Goal: Task Accomplishment & Management: Use online tool/utility

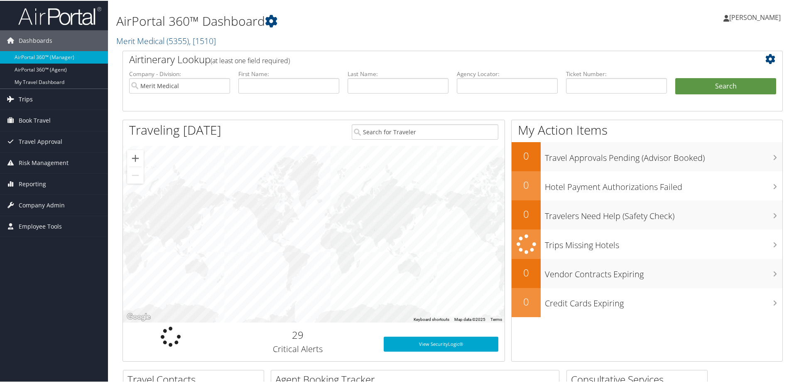
click at [29, 98] on span "Trips" at bounding box center [26, 98] width 14 height 21
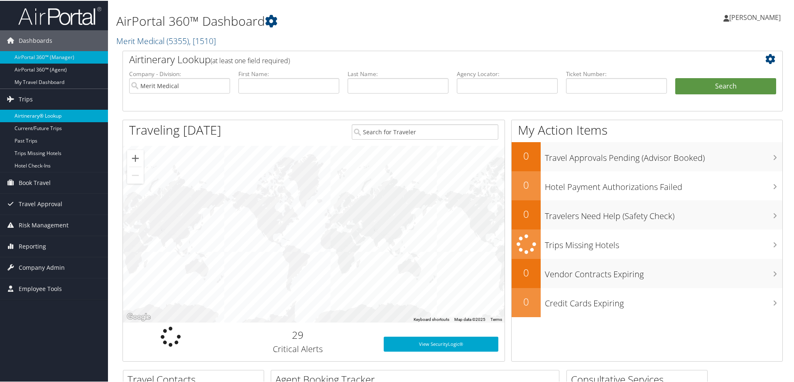
click at [41, 113] on link "Airtinerary® Lookup" at bounding box center [54, 115] width 108 height 12
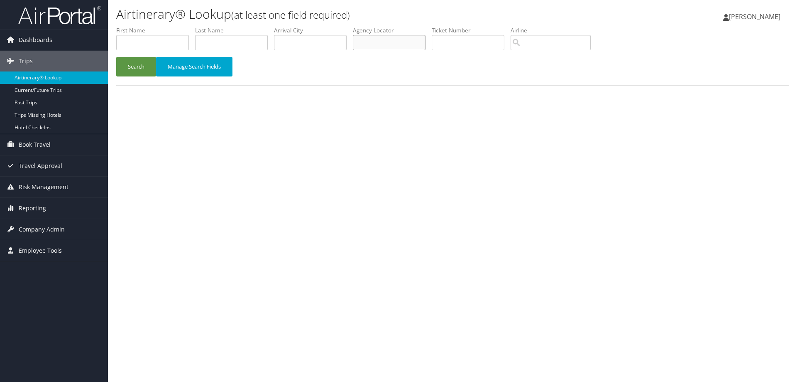
click at [382, 40] on input "text" at bounding box center [389, 42] width 73 height 15
type input "dcml6p"
click at [116, 57] on button "Search" at bounding box center [136, 67] width 40 height 20
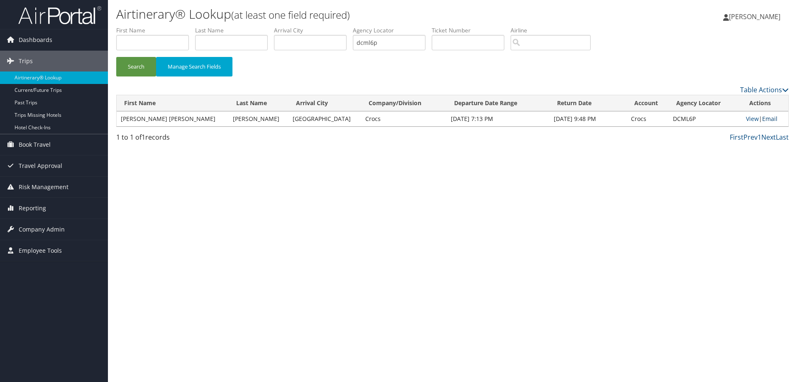
click at [765, 118] on link "Email" at bounding box center [769, 119] width 15 height 8
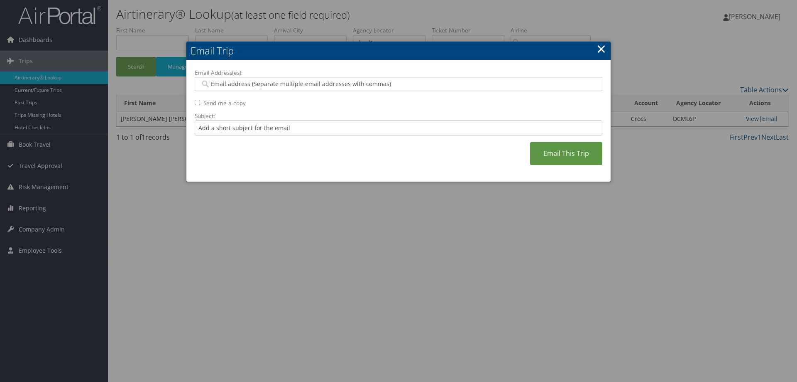
click at [350, 86] on input "Email Address(es):" at bounding box center [398, 84] width 396 height 8
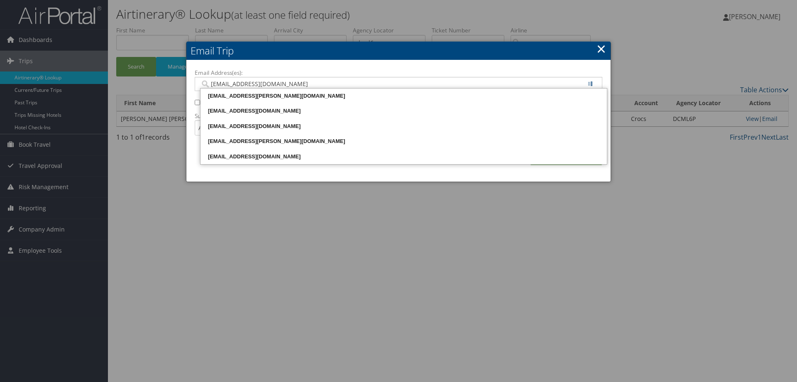
type input "lcamden@crocs.com"
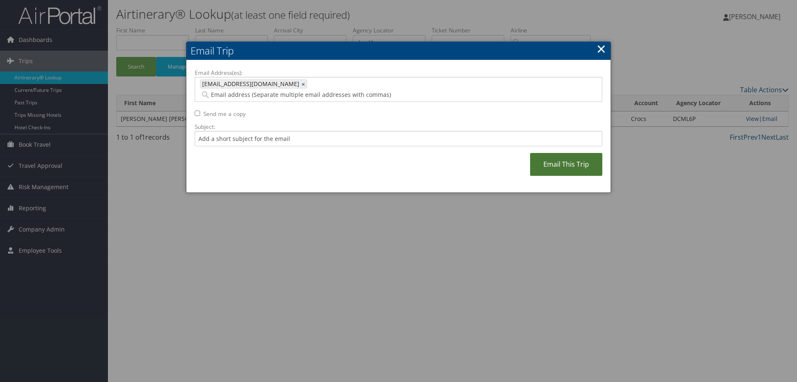
click at [561, 157] on link "Email This Trip" at bounding box center [566, 164] width 72 height 23
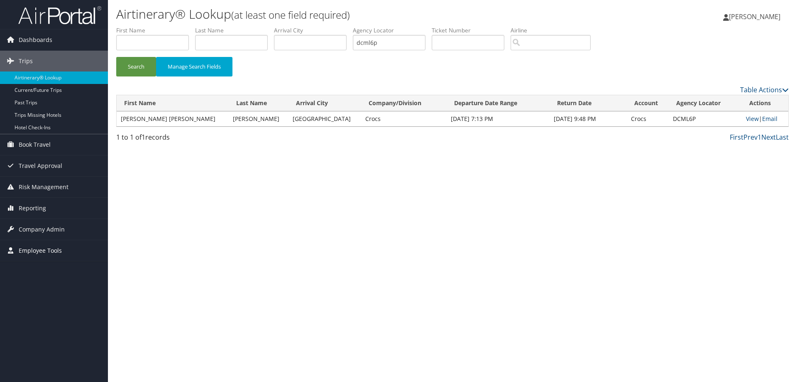
click at [45, 250] on span "Employee Tools" at bounding box center [40, 250] width 43 height 21
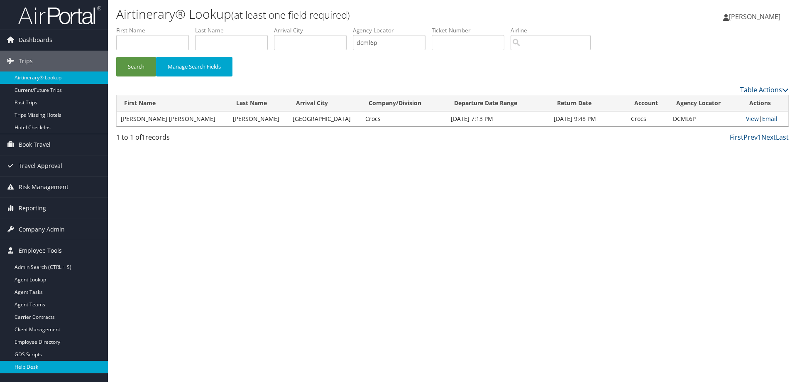
click at [28, 367] on link "Help Desk" at bounding box center [54, 366] width 108 height 12
drag, startPoint x: 410, startPoint y: 42, endPoint x: 306, endPoint y: 50, distance: 104.5
click at [306, 26] on ul "First Name Last Name Departure City Arrival City Company/Division Airport/City …" at bounding box center [452, 26] width 673 height 0
type input "db247t"
click at [133, 63] on button "Search" at bounding box center [136, 67] width 40 height 20
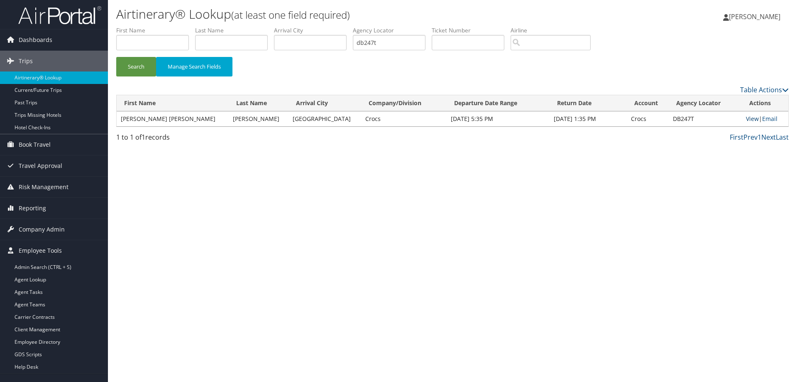
click at [746, 118] on link "View" at bounding box center [752, 119] width 13 height 8
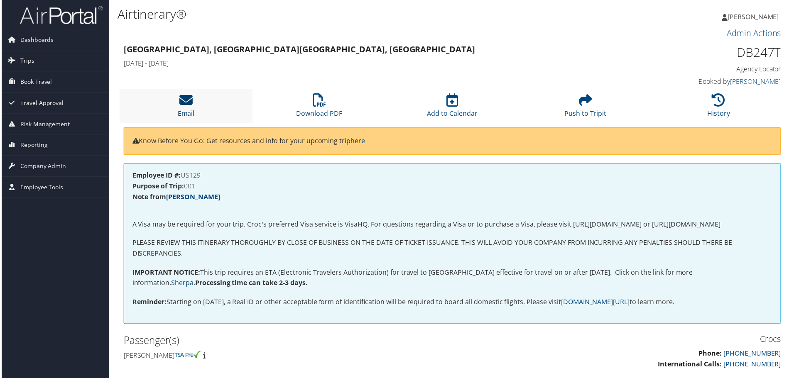
click at [181, 100] on icon at bounding box center [185, 100] width 13 height 13
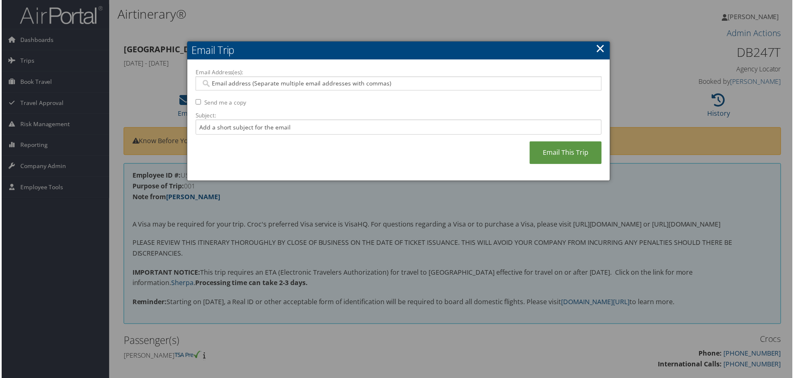
click at [241, 82] on input "Email Address(es):" at bounding box center [398, 84] width 396 height 8
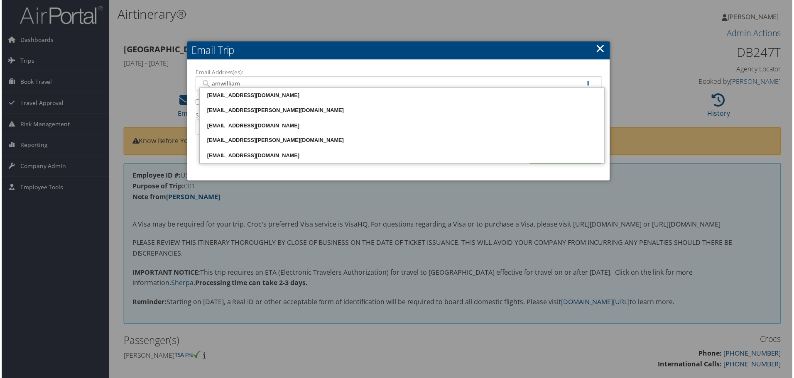
type input "amwilliams"
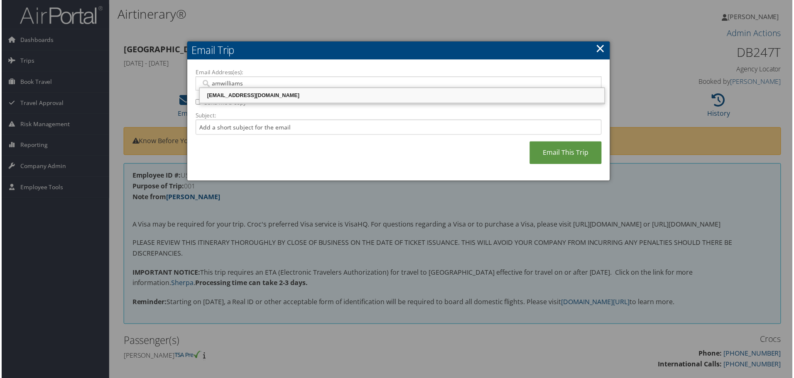
click at [224, 96] on div "[EMAIL_ADDRESS][DOMAIN_NAME]" at bounding box center [402, 96] width 404 height 8
type input "[EMAIL_ADDRESS][DOMAIN_NAME]"
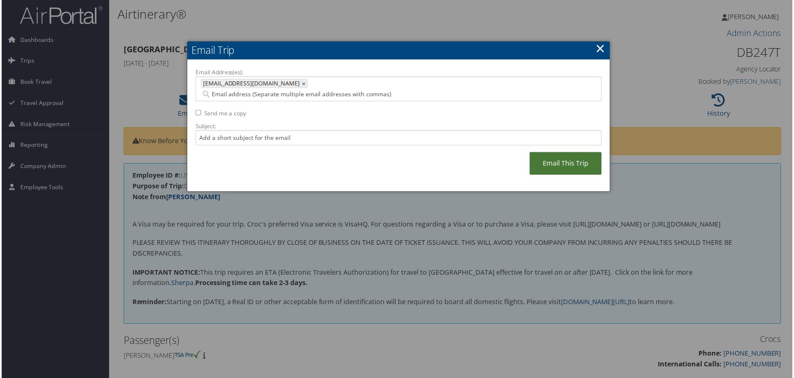
click at [566, 157] on link "Email This Trip" at bounding box center [566, 164] width 72 height 23
